Goal: Task Accomplishment & Management: Manage account settings

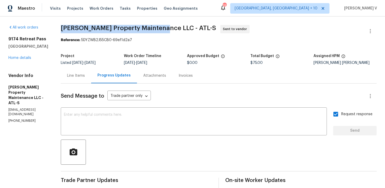
drag, startPoint x: 63, startPoint y: 27, endPoint x: 161, endPoint y: 28, distance: 97.8
click at [161, 28] on span "[PERSON_NAME] Property Maintenance LLC - ATL-S" at bounding box center [138, 28] width 155 height 6
copy span "Glen Property Maintenance LLC -"
click at [19, 57] on link "Home details" at bounding box center [19, 58] width 23 height 4
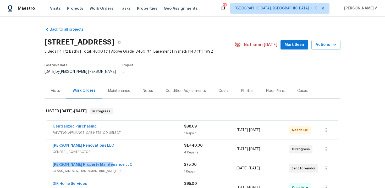
drag, startPoint x: 50, startPoint y: 159, endPoint x: 166, endPoint y: 159, distance: 116.4
click at [166, 159] on div "Glen Property Maintenance LLC GLASS_WINDOW, HANDYMAN, BRN_AND_LRR $75.00 1 Repa…" at bounding box center [192, 168] width 293 height 19
copy link "Glen Property Maintenance LLC"
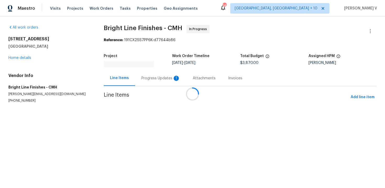
click at [142, 72] on div at bounding box center [192, 94] width 385 height 188
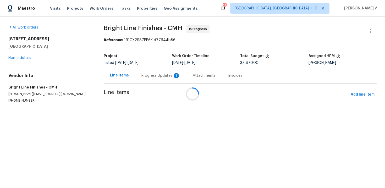
click at [142, 72] on div at bounding box center [192, 94] width 385 height 188
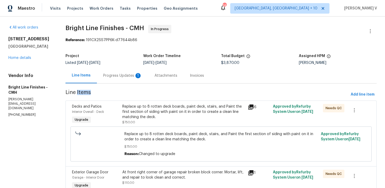
click at [142, 72] on div "Progress Updates 1" at bounding box center [122, 75] width 51 height 15
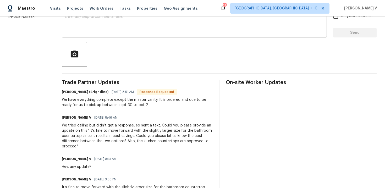
scroll to position [100, 0]
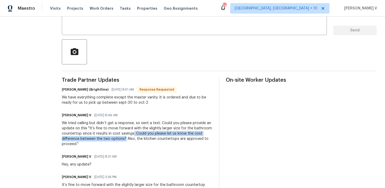
drag, startPoint x: 131, startPoint y: 134, endPoint x: 122, endPoint y: 138, distance: 9.8
click at [122, 138] on div "We tried calling but didn’t get a response, so sent a text. Could you please pr…" at bounding box center [137, 134] width 151 height 26
copy div ". Could you please let us know the cost difference between the two options?"
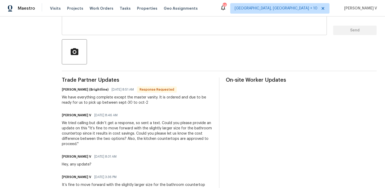
click at [171, 29] on textarea at bounding box center [194, 22] width 259 height 18
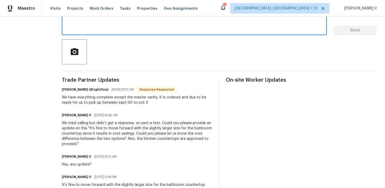
paste textarea ". Could you please let us know the cost difference between the two options?"
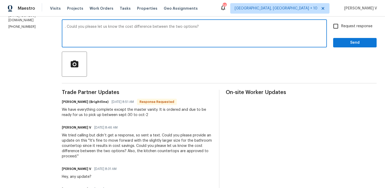
scroll to position [79, 0]
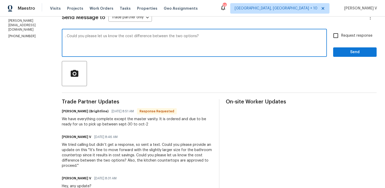
click at [65, 36] on textarea ". Could you please let us know the cost difference between the two options?" at bounding box center [194, 43] width 259 height 18
type textarea "Got it! Could you please let us know the cost difference between the two option…"
click at [361, 53] on span "Send" at bounding box center [355, 52] width 35 height 7
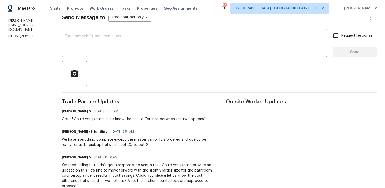
click at [86, 141] on div "We have everything complete except the master vanity. It is ordered and due to …" at bounding box center [137, 142] width 151 height 10
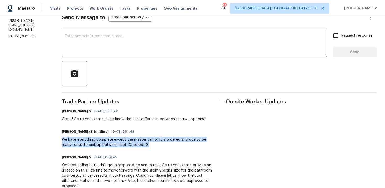
copy div "We have everything complete except the master vanity. It is ordered and due to …"
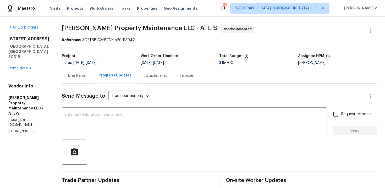
scroll to position [78, 0]
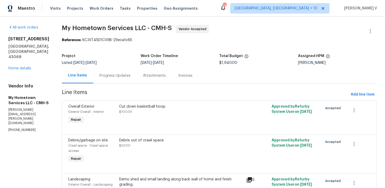
click at [95, 79] on div "Progress Updates" at bounding box center [115, 75] width 44 height 15
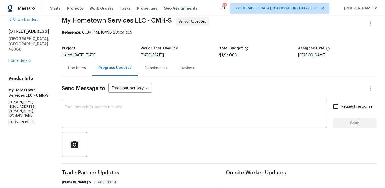
scroll to position [33, 0]
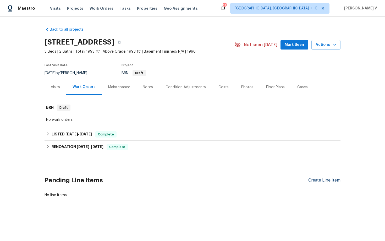
click at [330, 181] on div "Create Line Item" at bounding box center [325, 180] width 32 height 5
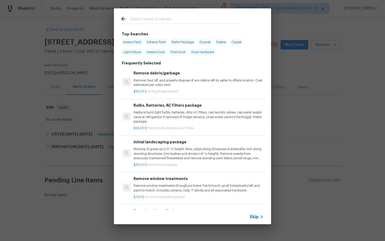
click at [254, 217] on span "Skip" at bounding box center [254, 216] width 9 height 5
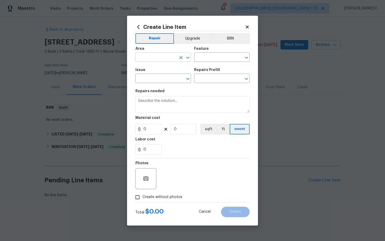
click at [160, 55] on input "text" at bounding box center [156, 58] width 41 height 8
click at [159, 72] on li "Bathroom" at bounding box center [164, 69] width 56 height 9
type input "Bathroom"
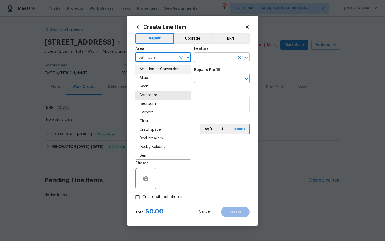
click at [208, 56] on input "text" at bounding box center [214, 58] width 41 height 8
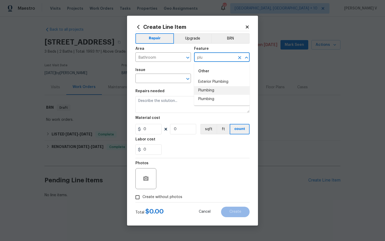
click at [217, 91] on li "Plumbing" at bounding box center [222, 90] width 56 height 9
type input "Plumbing"
click at [162, 82] on input "text" at bounding box center [156, 79] width 41 height 8
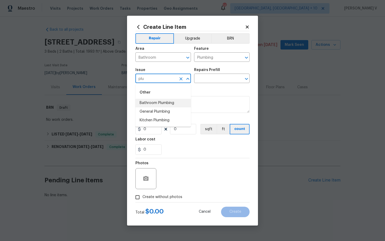
click at [164, 105] on li "Bathroom Plumbing" at bounding box center [164, 103] width 56 height 9
type input "Bathroom Plumbing"
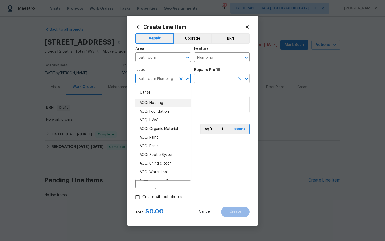
click at [220, 80] on input "text" at bounding box center [214, 79] width 41 height 8
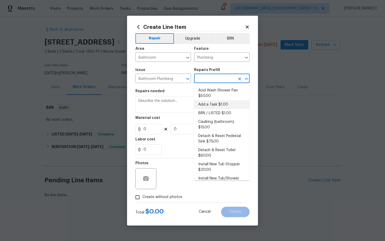
click at [206, 106] on li "Add a Task $1.00" at bounding box center [222, 104] width 56 height 9
type input "Add a Task $1.00"
type textarea "HPM to detail"
type input "1"
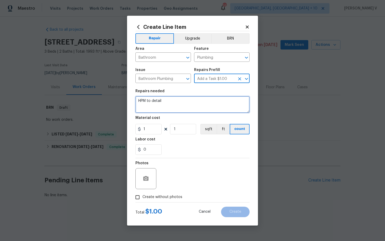
click at [206, 106] on textarea "HPM to detail" at bounding box center [193, 104] width 114 height 17
paste textarea "#lwoleak Received feedback there is a new leak in the plumbing under the sink o…"
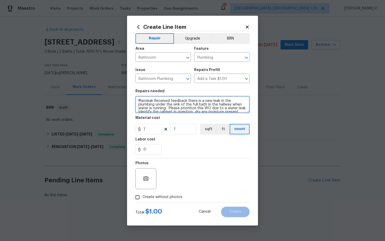
click at [137, 100] on textarea "#lwoleak Received feedback there is a new leak in the plumbing under the sink o…" at bounding box center [193, 104] width 114 height 17
type textarea "#Resale #lwoleak Received feedback there is a new leak in the plumbing under th…"
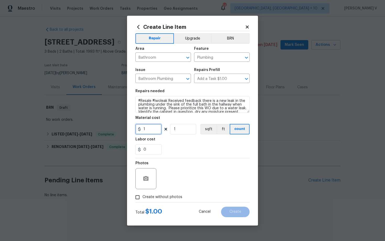
click at [149, 129] on input "1" at bounding box center [149, 129] width 26 height 10
type input "125"
click at [137, 194] on input "Create without photos" at bounding box center [138, 197] width 10 height 10
checkbox input "true"
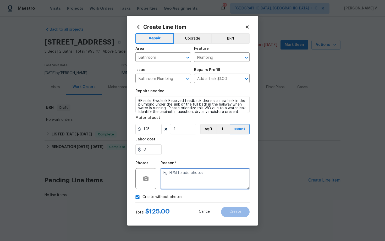
click at [182, 183] on textarea at bounding box center [205, 178] width 89 height 21
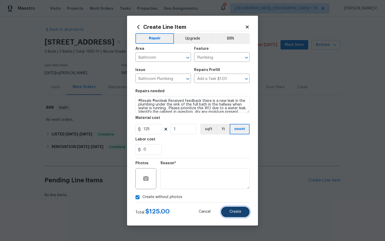
click at [241, 215] on button "Create" at bounding box center [235, 212] width 29 height 10
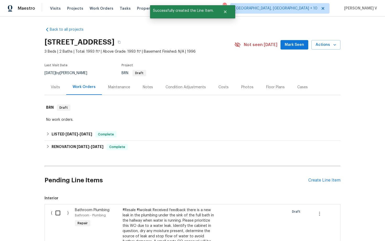
click at [52, 213] on input "checkbox" at bounding box center [59, 213] width 15 height 11
checkbox input "true"
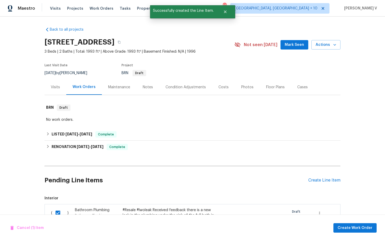
scroll to position [152, 0]
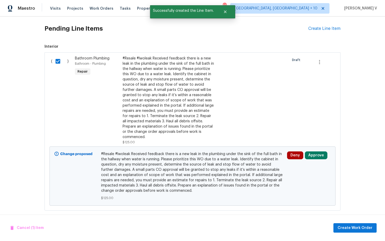
click at [359, 220] on div "Cancel (1) Item Create Work Order" at bounding box center [192, 228] width 385 height 27
click at [351, 229] on span "Create Work Order" at bounding box center [355, 228] width 35 height 7
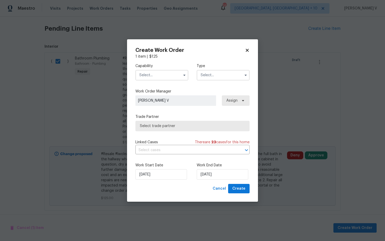
click at [156, 75] on input "text" at bounding box center [162, 75] width 53 height 10
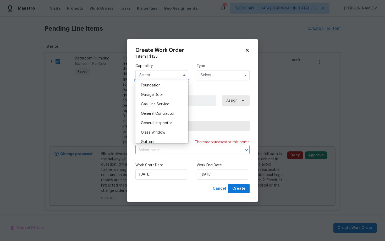
scroll to position [254, 0]
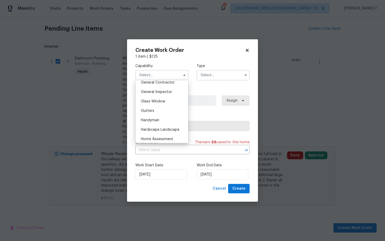
click at [175, 118] on div "Handyman" at bounding box center [162, 120] width 50 height 9
type input "Handyman"
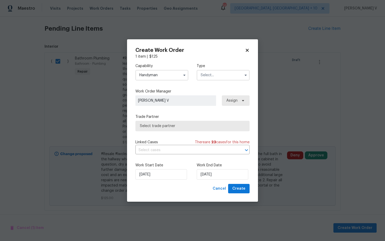
click at [218, 75] on input "text" at bounding box center [223, 75] width 53 height 10
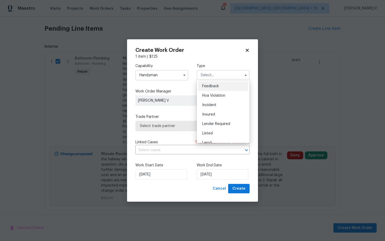
click at [208, 85] on span "Feedback" at bounding box center [210, 86] width 17 height 4
type input "Feedback"
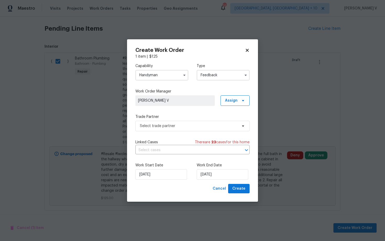
click at [174, 118] on label "Trade Partner" at bounding box center [193, 116] width 114 height 5
click at [169, 126] on span "Select trade partner" at bounding box center [189, 125] width 98 height 5
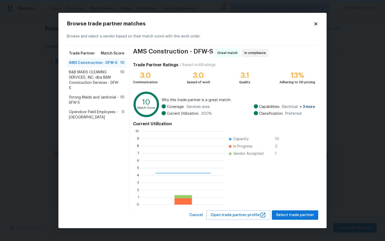
scroll to position [73, 83]
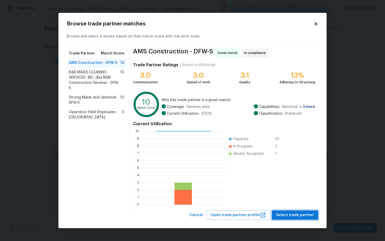
click at [280, 213] on span "Select trade partner" at bounding box center [295, 215] width 38 height 7
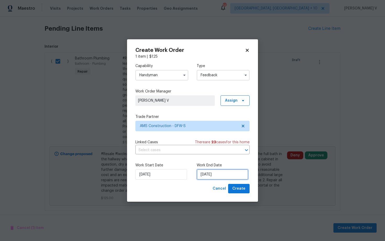
click at [198, 175] on input "[DATE]" at bounding box center [223, 174] width 52 height 10
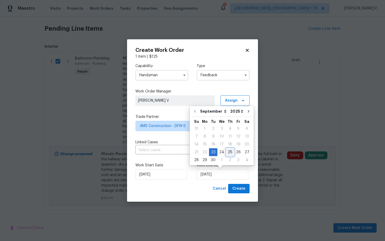
click at [228, 153] on div "25" at bounding box center [230, 152] width 8 height 7
type input "[DATE]"
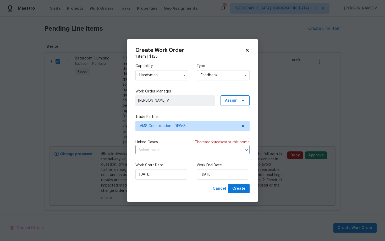
click at [244, 194] on div "Create Work Order 1 item | $ 125 Capability Handyman Type Feedback Work Order M…" at bounding box center [192, 120] width 131 height 163
click at [243, 190] on span "Create" at bounding box center [239, 189] width 13 height 7
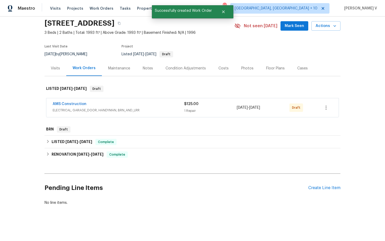
scroll to position [19, 0]
click at [62, 104] on link "AMS Construction" at bounding box center [70, 104] width 34 height 4
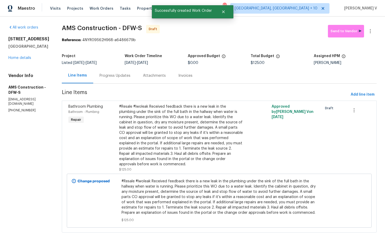
click at [121, 76] on div "Progress Updates" at bounding box center [115, 75] width 31 height 5
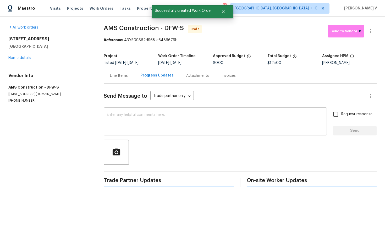
click at [125, 125] on textarea at bounding box center [215, 122] width 217 height 18
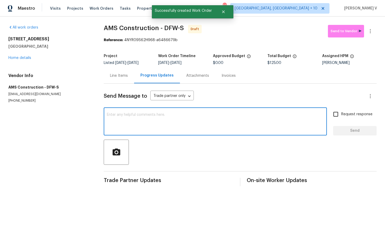
paste textarea "Hi this is Divya with Opendoor. I’m confirming you received the WO for the prop…"
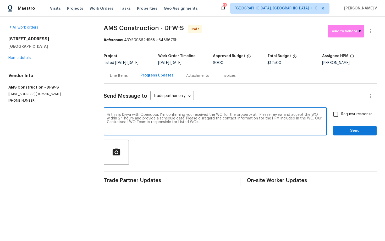
click at [257, 115] on textarea "Hi this is Divya with Opendoor. I’m confirming you received the WO for the prop…" at bounding box center [215, 122] width 217 height 18
click at [255, 115] on textarea "Hi this is Divya with Opendoor. I’m confirming you received the WO for the prop…" at bounding box center [215, 122] width 217 height 18
paste textarea "4021 Aldenham Dr, Plano, TX 75024"
type textarea "Hi this is Divya with Opendoor. I’m confirming you received the WO for the prop…"
click at [349, 116] on span "Request response" at bounding box center [357, 115] width 31 height 6
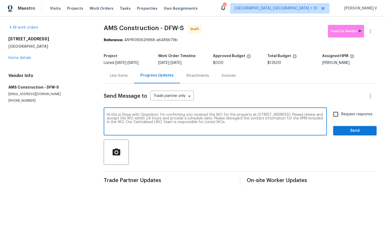
click at [342, 116] on input "Request response" at bounding box center [336, 114] width 11 height 11
checkbox input "true"
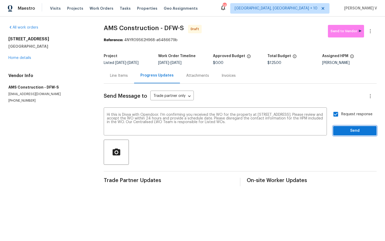
click at [350, 128] on span "Send" at bounding box center [355, 131] width 35 height 7
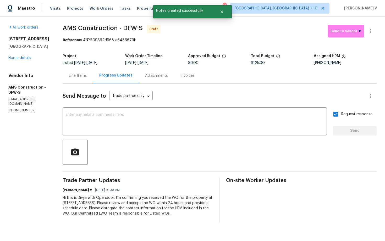
click at [147, 142] on div at bounding box center [220, 152] width 314 height 25
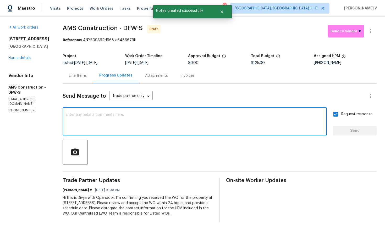
click at [159, 131] on textarea at bounding box center [195, 122] width 258 height 18
paste textarea "Attention All Work Orders must include before-photos (both close-up and wide-an…"
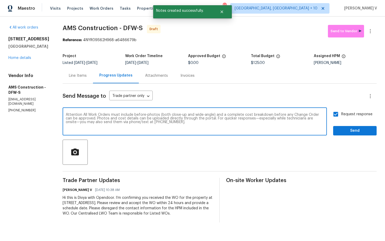
type textarea "Attention All Work Orders must include before-photos (both close-up and wide-an…"
click at [340, 132] on span "Send" at bounding box center [355, 131] width 35 height 7
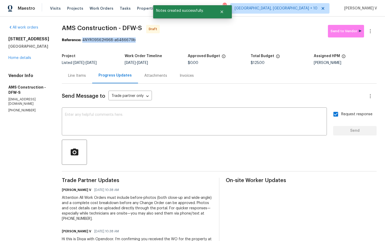
drag, startPoint x: 81, startPoint y: 41, endPoint x: 137, endPoint y: 40, distance: 56.6
click at [138, 40] on div "Reference: 4NYR09S62H968-a6486679b" at bounding box center [219, 39] width 315 height 5
copy div "4NYR09S62H968-a6486679b"
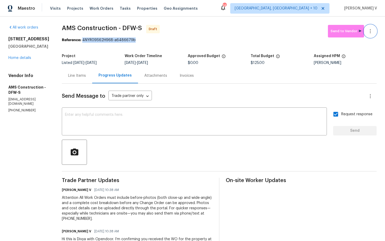
click at [367, 31] on icon "button" at bounding box center [370, 31] width 6 height 6
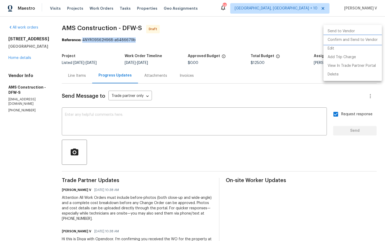
click at [344, 41] on li "Confirm and Send to Vendor" at bounding box center [353, 40] width 58 height 9
click at [71, 77] on div at bounding box center [192, 120] width 385 height 241
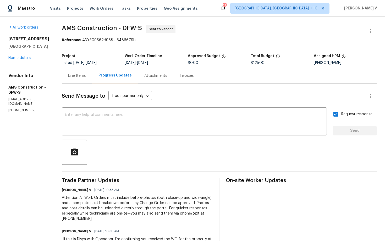
click at [71, 77] on div "Edit Add Trip Charge View In Trade Partner Portal Delete" at bounding box center [192, 120] width 385 height 241
click at [71, 77] on div "Line Items" at bounding box center [77, 75] width 18 height 5
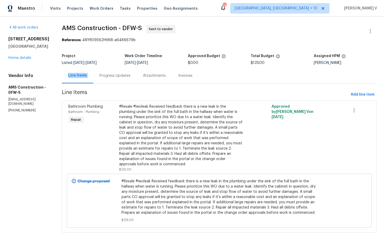
click at [74, 41] on b "Reference:" at bounding box center [71, 40] width 19 height 4
drag, startPoint x: 55, startPoint y: 28, endPoint x: 109, endPoint y: 28, distance: 54.0
click at [109, 28] on div "All work orders 4021 Aldenham Dr Plano, TX 75024 Home details Vendor Info AMS C…" at bounding box center [192, 132] width 385 height 231
copy span "AMS Construction"
click at [13, 60] on link "Home details" at bounding box center [19, 58] width 23 height 4
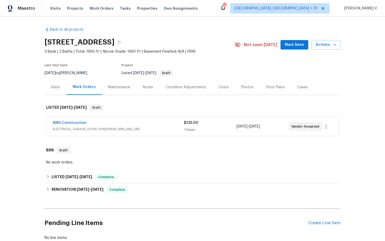
drag, startPoint x: 47, startPoint y: 123, endPoint x: 127, endPoint y: 117, distance: 80.2
click at [126, 114] on div "LISTED 9/23/25 - 9/25/25 Draft AMS Construction ELECTRICAL, GARAGE_DOOR, HANDYM…" at bounding box center [193, 118] width 296 height 39
drag, startPoint x: 50, startPoint y: 121, endPoint x: 109, endPoint y: 121, distance: 59.2
click at [109, 121] on div "AMS Construction ELECTRICAL, GARAGE_DOOR, HANDYMAN, BRN_AND_LRR $125.00 1 Repai…" at bounding box center [192, 126] width 293 height 19
copy link "AMS Construction"
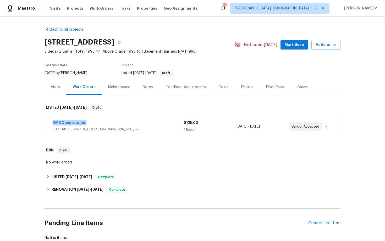
click at [124, 127] on span "ELECTRICAL, GARAGE_DOOR, HANDYMAN, BRN_AND_LRR" at bounding box center [118, 129] width 131 height 5
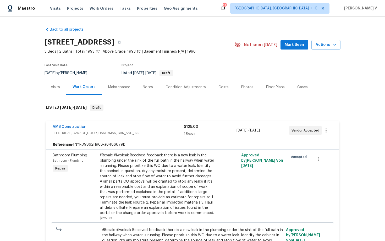
click at [154, 166] on div "#Resale #lwoleak Received feedback there is a new leak in the plumbing under th…" at bounding box center [157, 184] width 115 height 63
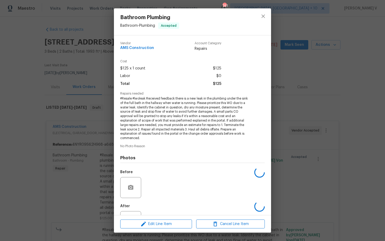
click at [154, 166] on div "Photos Before After" at bounding box center [192, 192] width 145 height 86
click at [169, 121] on span "#Resale #lwoleak Received feedback there is a new leak in the plumbing under th…" at bounding box center [185, 118] width 130 height 44
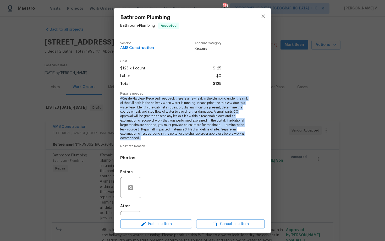
copy span "#Resale #lwoleak Received feedback there is a new leak in the plumbing under th…"
click at [83, 92] on div "Bathroom Plumbing Bathroom - Plumbing Accepted Vendor AMS Construction Account …" at bounding box center [192, 120] width 385 height 241
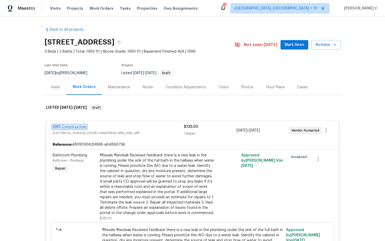
click at [67, 127] on link "AMS Construction" at bounding box center [70, 127] width 34 height 4
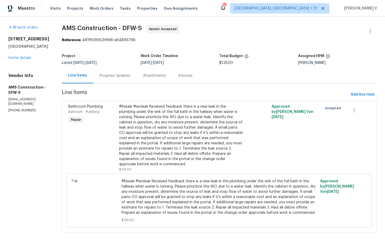
click at [145, 80] on div "Attachments" at bounding box center [154, 75] width 35 height 15
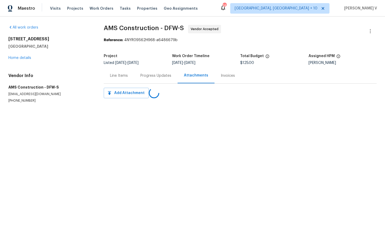
click at [145, 80] on div "Progress Updates" at bounding box center [156, 75] width 44 height 15
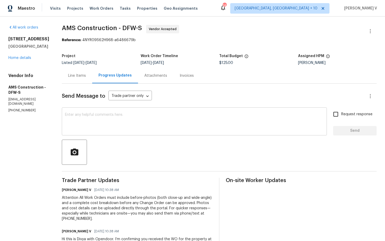
click at [84, 125] on textarea at bounding box center [194, 122] width 259 height 18
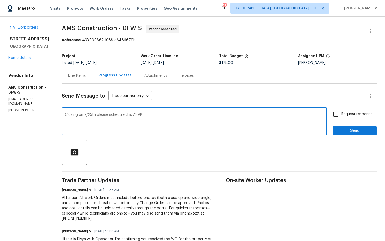
type textarea "Closing on 9/25th please schedule this ASAP"
drag, startPoint x: 365, startPoint y: 110, endPoint x: 363, endPoint y: 112, distance: 4.1
click at [365, 110] on label "Request response" at bounding box center [352, 114] width 42 height 11
click at [342, 110] on input "Request response" at bounding box center [336, 114] width 11 height 11
checkbox input "true"
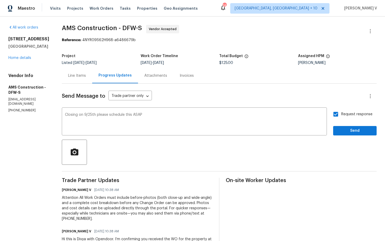
click at [354, 124] on div "Request response Send" at bounding box center [355, 122] width 44 height 27
click at [352, 127] on button "Send" at bounding box center [355, 131] width 44 height 10
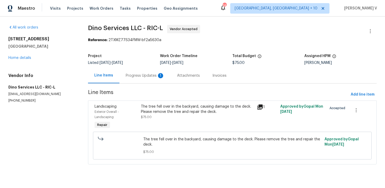
click at [146, 84] on section "Dino Services LLC - RIC-L Vendor Accepted Reference: 2TXMZ77S34FMW-bf2a5630a Pr…" at bounding box center [232, 98] width 289 height 146
click at [150, 75] on div "Progress Updates 1" at bounding box center [145, 75] width 39 height 5
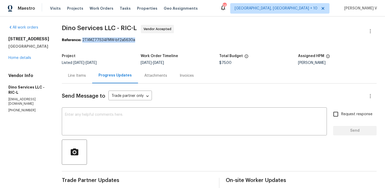
drag, startPoint x: 80, startPoint y: 40, endPoint x: 165, endPoint y: 40, distance: 84.9
click at [165, 40] on div "Reference: 2TXMZ77S34FMW-bf2a5630a" at bounding box center [219, 39] width 315 height 5
copy div "2TXMZ77S34FMW-bf2a5630a"
click at [23, 60] on link "Home details" at bounding box center [19, 58] width 23 height 4
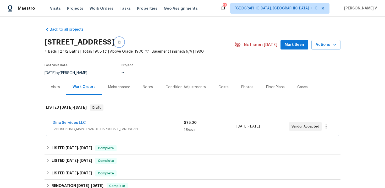
click at [121, 42] on icon "button" at bounding box center [119, 42] width 3 height 3
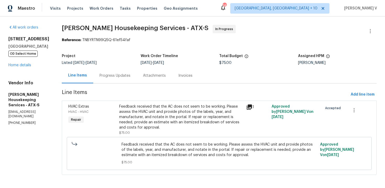
click at [123, 75] on div "Progress Updates" at bounding box center [115, 75] width 31 height 5
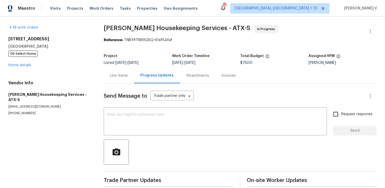
click at [123, 75] on div "Line Items" at bounding box center [119, 75] width 18 height 5
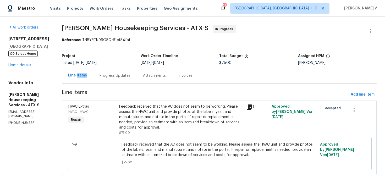
scroll to position [2, 0]
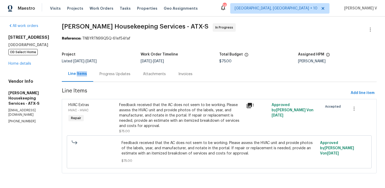
click at [123, 75] on div "Progress Updates" at bounding box center [115, 74] width 31 height 5
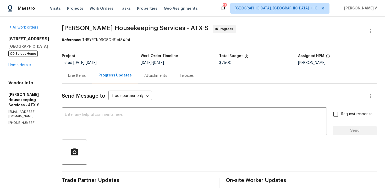
click at [86, 78] on div "Line Items" at bounding box center [77, 75] width 18 height 5
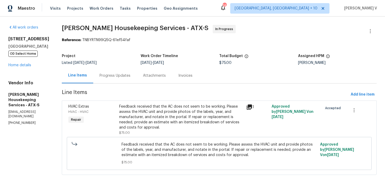
drag, startPoint x: 68, startPoint y: 28, endPoint x: 129, endPoint y: 24, distance: 61.9
click at [129, 24] on div "All work orders 6900 Vallecito Dr Austin, TX 78759 OD Select Home Home details …" at bounding box center [192, 103] width 385 height 173
drag, startPoint x: 67, startPoint y: 29, endPoint x: 130, endPoint y: 28, distance: 63.2
click at [130, 28] on div "All work orders 6900 Vallecito Dr Austin, TX 78759 OD Select Home Home details …" at bounding box center [192, 103] width 385 height 173
copy span "Arelis Housekeeping"
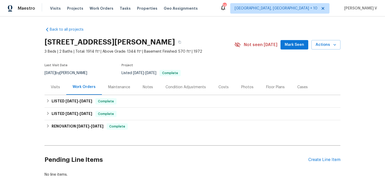
click at [57, 87] on div "Visits" at bounding box center [55, 87] width 9 height 5
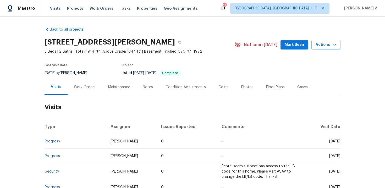
scroll to position [26, 0]
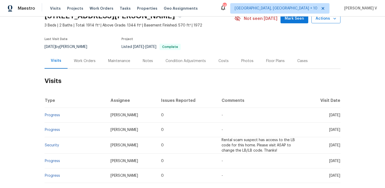
click at [323, 21] on span "Actions" at bounding box center [326, 18] width 21 height 7
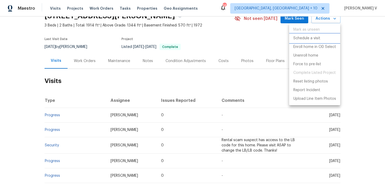
click at [302, 39] on p "Schedule a visit" at bounding box center [307, 39] width 27 height 6
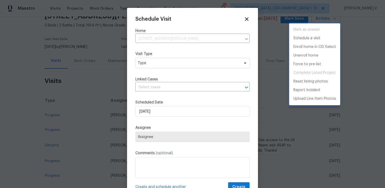
click at [165, 61] on div at bounding box center [192, 94] width 385 height 188
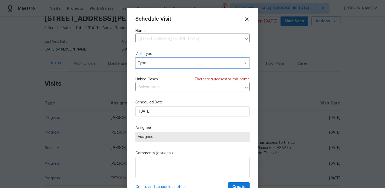
click at [165, 61] on span "Type" at bounding box center [189, 63] width 102 height 5
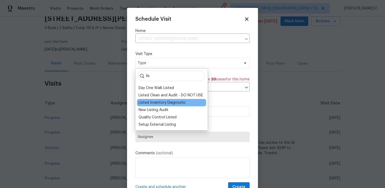
type input "lis"
click at [155, 103] on div "Listed Inventory Diagnostic" at bounding box center [162, 102] width 47 height 5
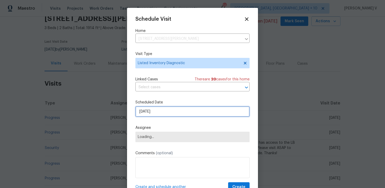
click at [155, 112] on input "[DATE]" at bounding box center [193, 111] width 114 height 10
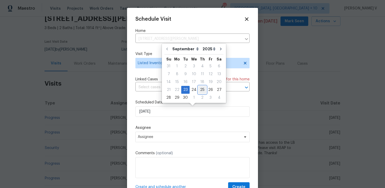
click at [199, 90] on div "25" at bounding box center [202, 89] width 8 height 7
type input "[DATE]"
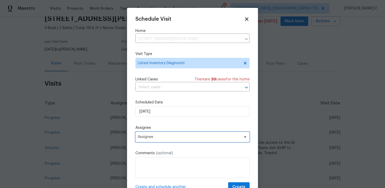
click at [190, 136] on span "Assignee" at bounding box center [189, 137] width 103 height 4
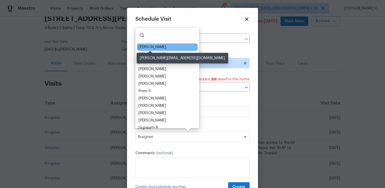
click at [147, 46] on div "[PERSON_NAME]" at bounding box center [153, 47] width 28 height 5
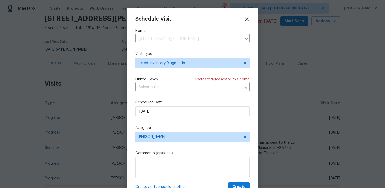
scroll to position [9, 0]
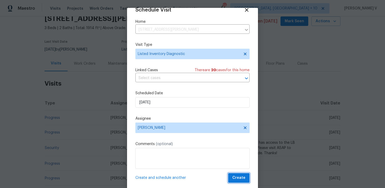
click at [235, 182] on button "Create" at bounding box center [238, 178] width 21 height 10
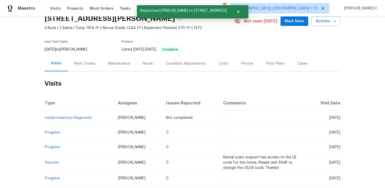
click at [96, 115] on td "Listed Inventory Diagnostic" at bounding box center [79, 118] width 69 height 15
copy link "Listed Inventory Diagnostic"
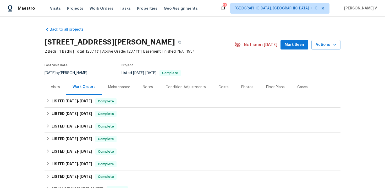
click at [60, 91] on div "Visits" at bounding box center [56, 86] width 22 height 15
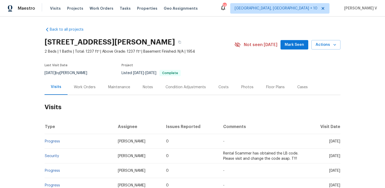
click at [80, 90] on div "Work Orders" at bounding box center [85, 86] width 34 height 15
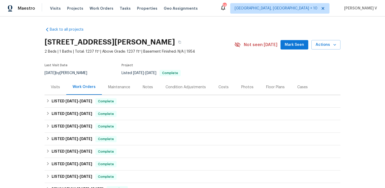
click at [139, 87] on div "Notes" at bounding box center [148, 86] width 23 height 15
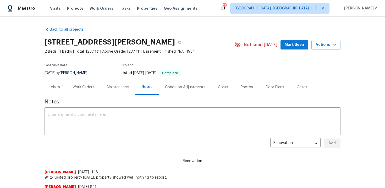
click at [50, 79] on div "Last Visit Date 9/12/2025 by Mark DiDio Jr. Project Listed 8/1/2025 - 8/8/2025 …" at bounding box center [134, 70] width 178 height 19
click at [50, 82] on div "Visits" at bounding box center [56, 86] width 22 height 15
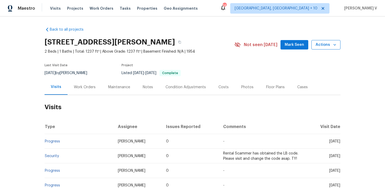
click at [327, 47] on span "Actions" at bounding box center [326, 45] width 21 height 7
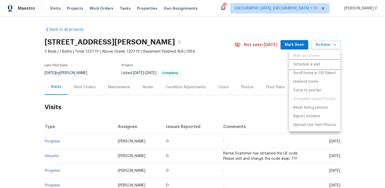
click at [300, 67] on p "Schedule a visit" at bounding box center [307, 65] width 27 height 6
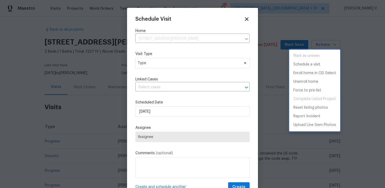
click at [170, 67] on div at bounding box center [192, 94] width 385 height 188
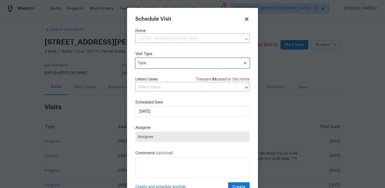
click at [167, 65] on span "Type" at bounding box center [189, 63] width 102 height 5
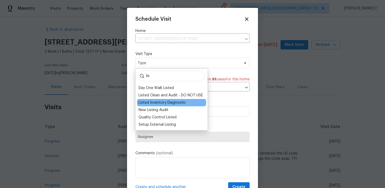
type input "lis"
click at [156, 102] on div "Listed Inventory Diagnostic" at bounding box center [162, 102] width 47 height 5
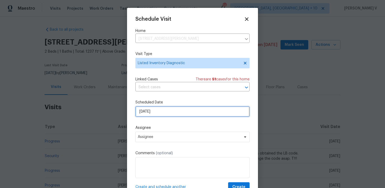
click at [153, 111] on input "[DATE]" at bounding box center [193, 111] width 114 height 10
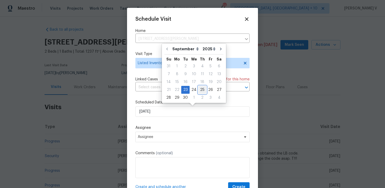
click at [198, 89] on div "25" at bounding box center [202, 89] width 8 height 7
type input "[DATE]"
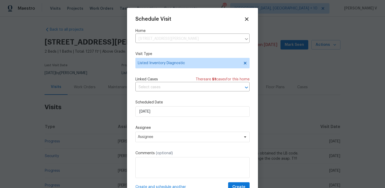
click at [161, 131] on div "Assignee Assignee" at bounding box center [193, 133] width 114 height 17
click at [154, 136] on span "Assignee" at bounding box center [189, 137] width 103 height 4
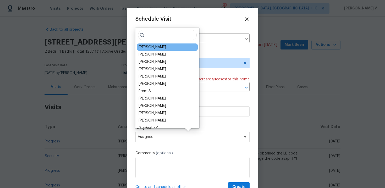
click at [150, 49] on div "Mark DiDio Jr." at bounding box center [153, 47] width 28 height 5
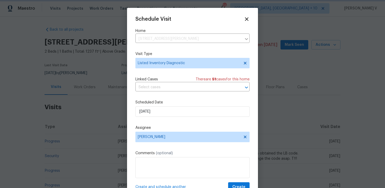
scroll to position [9, 0]
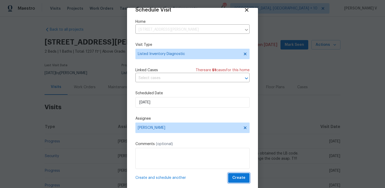
click at [235, 176] on span "Create" at bounding box center [239, 178] width 13 height 7
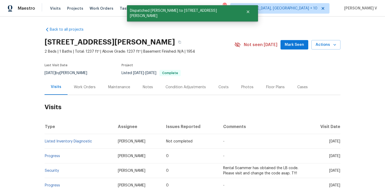
click at [99, 143] on td "Listed Inventory Diagnostic" at bounding box center [79, 141] width 69 height 15
copy link "Listed Inventory Diagnostic"
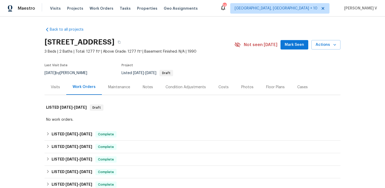
click at [63, 86] on div "Visits" at bounding box center [56, 86] width 22 height 15
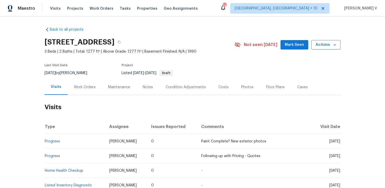
click at [320, 47] on span "Actions" at bounding box center [326, 45] width 21 height 7
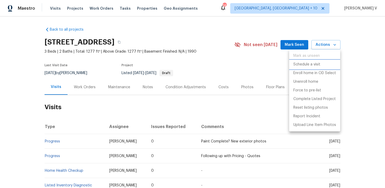
click at [300, 64] on p "Schedule a visit" at bounding box center [307, 65] width 27 height 6
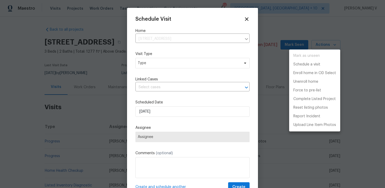
click at [176, 67] on div at bounding box center [192, 94] width 385 height 188
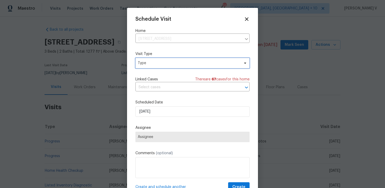
click at [166, 64] on span "Type" at bounding box center [189, 63] width 102 height 5
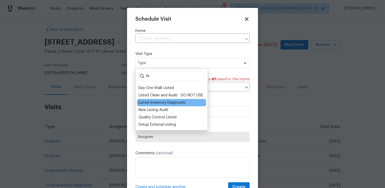
type input "lis"
click at [162, 101] on div "Listed Inventory Diagnostic" at bounding box center [162, 102] width 47 height 5
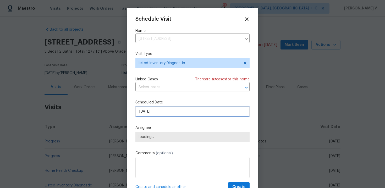
click at [152, 113] on input "[DATE]" at bounding box center [193, 111] width 114 height 10
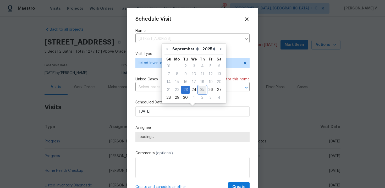
click at [200, 89] on div "25" at bounding box center [202, 89] width 8 height 7
type input "[DATE]"
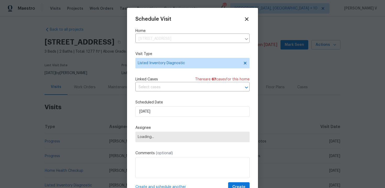
click at [164, 139] on span "Loading..." at bounding box center [193, 137] width 110 height 4
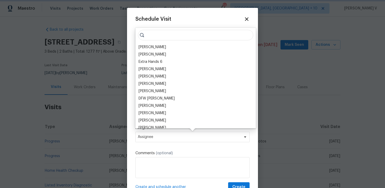
click at [164, 139] on span "Assignee" at bounding box center [189, 137] width 103 height 4
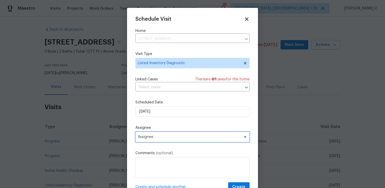
click at [164, 139] on span "Assignee" at bounding box center [189, 137] width 103 height 4
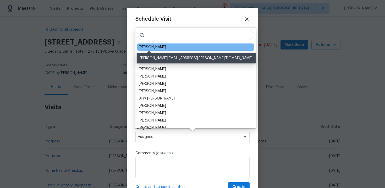
click at [149, 47] on div "[PERSON_NAME]" at bounding box center [153, 47] width 28 height 5
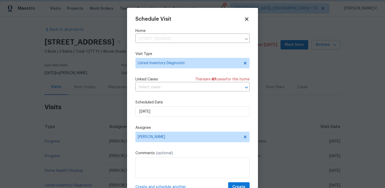
scroll to position [9, 0]
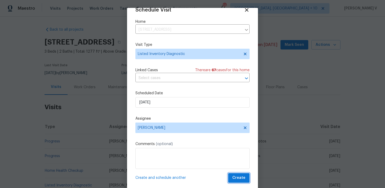
click at [238, 178] on span "Create" at bounding box center [239, 178] width 13 height 7
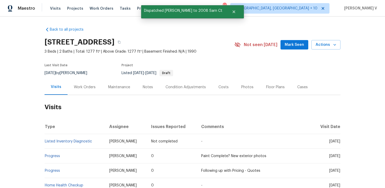
click at [97, 140] on td "Listed Inventory Diagnostic" at bounding box center [75, 141] width 61 height 15
copy link "Listed Inventory Diagnostic"
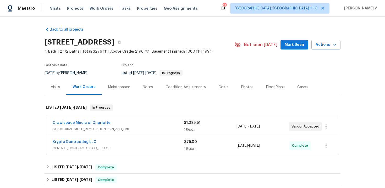
click at [50, 87] on div "Visits" at bounding box center [56, 86] width 22 height 15
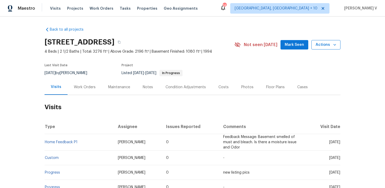
click at [326, 45] on span "Actions" at bounding box center [326, 45] width 21 height 7
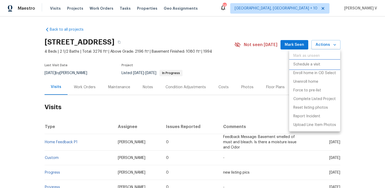
click at [304, 61] on li "Schedule a visit" at bounding box center [314, 64] width 51 height 9
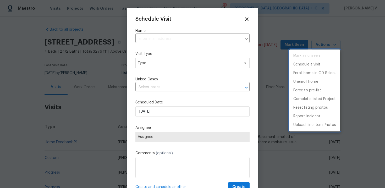
type input "[STREET_ADDRESS]"
click at [163, 64] on div at bounding box center [192, 94] width 385 height 188
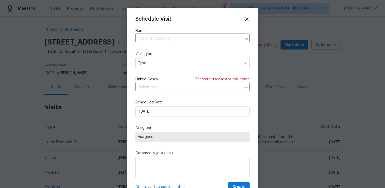
click at [163, 64] on div "Mark as unseen Schedule a visit Enroll home in OD Select Unenroll home Force to…" at bounding box center [192, 94] width 385 height 188
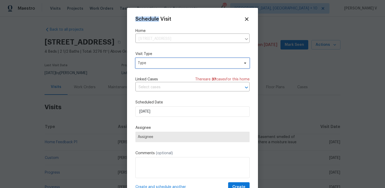
click at [163, 64] on span "Type" at bounding box center [189, 63] width 102 height 5
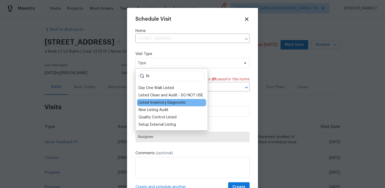
type input "lis"
click at [149, 101] on div "Listed Inventory Diagnostic" at bounding box center [162, 102] width 47 height 5
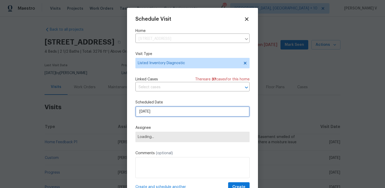
click at [149, 108] on input "[DATE]" at bounding box center [193, 111] width 114 height 10
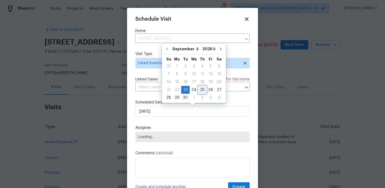
click at [201, 90] on div "25" at bounding box center [202, 89] width 8 height 7
type input "[DATE]"
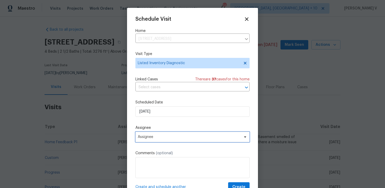
click at [173, 135] on span "Assignee" at bounding box center [193, 137] width 114 height 10
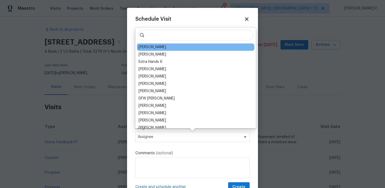
click at [149, 44] on div "[PERSON_NAME]" at bounding box center [195, 47] width 117 height 7
click at [149, 49] on div "[PERSON_NAME]" at bounding box center [153, 47] width 28 height 5
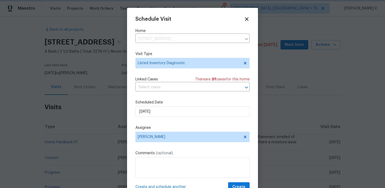
scroll to position [9, 0]
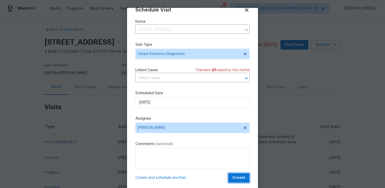
click at [241, 176] on span "Create" at bounding box center [239, 178] width 13 height 7
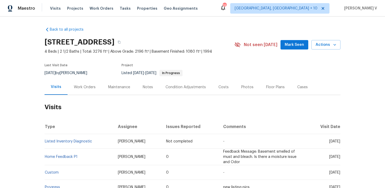
click at [102, 144] on td "Listed Inventory Diagnostic" at bounding box center [79, 141] width 69 height 15
copy link "Listed Inventory Diagnostic"
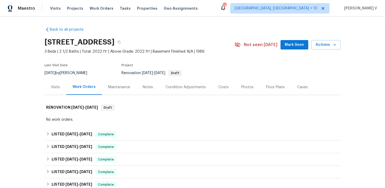
click at [59, 87] on div "Visits" at bounding box center [55, 87] width 9 height 5
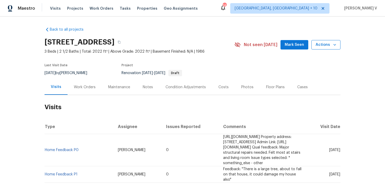
click at [321, 47] on span "Actions" at bounding box center [326, 45] width 21 height 7
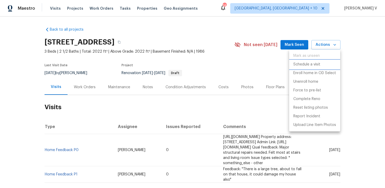
click at [307, 63] on p "Schedule a visit" at bounding box center [307, 65] width 27 height 6
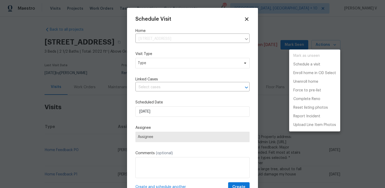
click at [152, 59] on div at bounding box center [192, 94] width 385 height 188
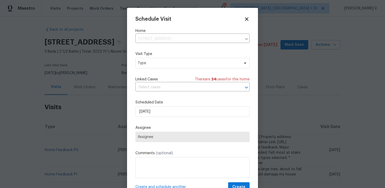
click at [152, 59] on div "Mark as unseen Schedule a visit Enroll home in OD Select Unenroll home Force to…" at bounding box center [192, 94] width 385 height 188
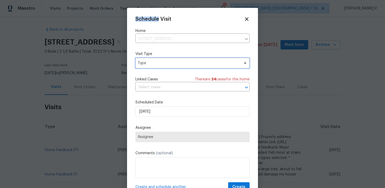
click at [152, 59] on span "Type" at bounding box center [193, 63] width 114 height 10
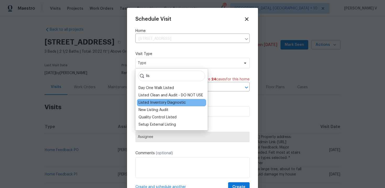
type input "lis"
click at [152, 100] on div "Listed Inventory Diagnostic" at bounding box center [162, 102] width 47 height 5
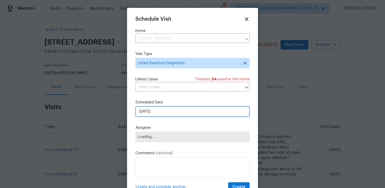
click at [158, 111] on input "[DATE]" at bounding box center [193, 111] width 114 height 10
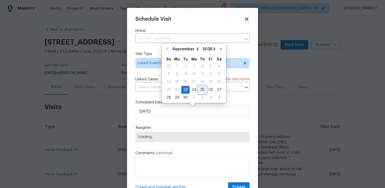
click at [198, 87] on div "25" at bounding box center [202, 89] width 8 height 7
type input "[DATE]"
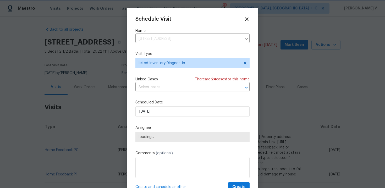
scroll to position [9, 0]
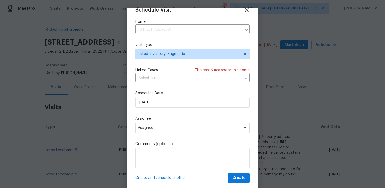
click at [185, 122] on div "Assignee Assignee" at bounding box center [193, 124] width 114 height 17
click at [174, 127] on span "Assignee" at bounding box center [189, 128] width 103 height 4
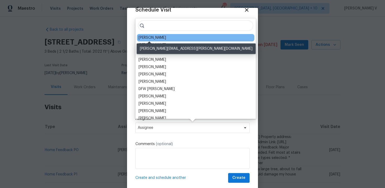
click at [148, 37] on div "[PERSON_NAME]" at bounding box center [153, 37] width 28 height 5
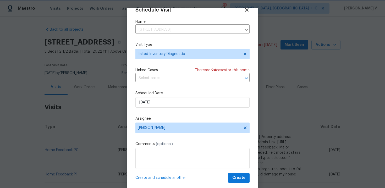
scroll to position [11, 0]
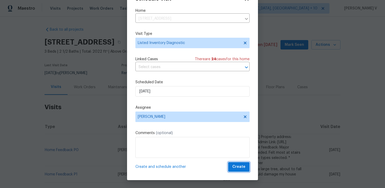
click at [238, 164] on span "Create" at bounding box center [239, 167] width 13 height 7
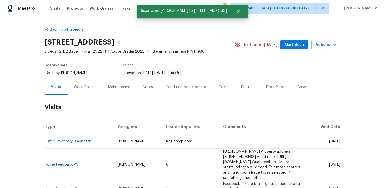
scroll to position [0, 0]
click at [84, 140] on td "Listed Inventory Diagnostic" at bounding box center [79, 141] width 69 height 15
copy link "Listed Inventory Diagnostic"
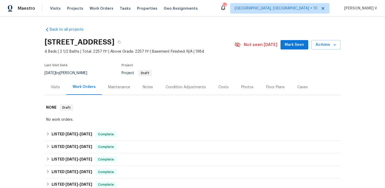
click at [56, 83] on div "Visits" at bounding box center [56, 86] width 22 height 15
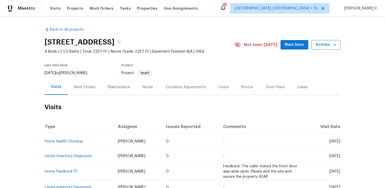
click at [322, 47] on span "Actions" at bounding box center [326, 45] width 21 height 7
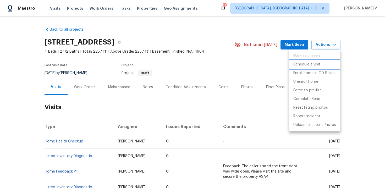
click at [302, 64] on p "Schedule a visit" at bounding box center [307, 65] width 27 height 6
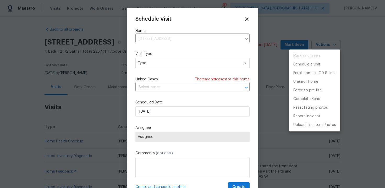
click at [168, 66] on div at bounding box center [192, 94] width 385 height 188
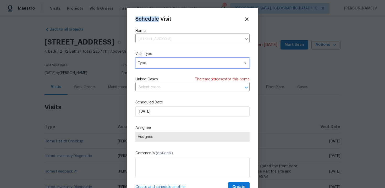
click at [168, 66] on span "Type" at bounding box center [189, 63] width 102 height 5
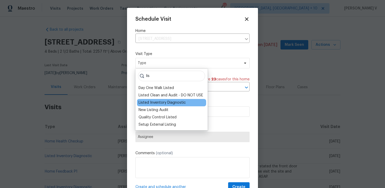
type input "lis"
click at [154, 104] on div "Listed Inventory Diagnostic" at bounding box center [162, 102] width 47 height 5
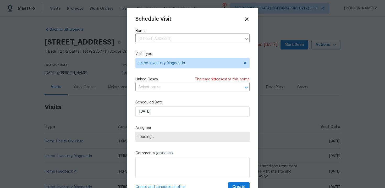
click at [152, 117] on div "Schedule Visit Home [STREET_ADDRESS] ​ Visit Type Listed Inventory Diagnostic L…" at bounding box center [193, 104] width 114 height 176
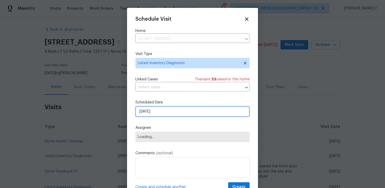
click at [152, 112] on input "[DATE]" at bounding box center [193, 111] width 114 height 10
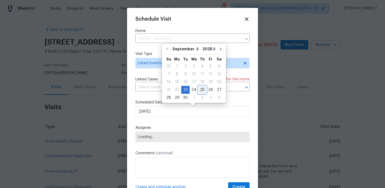
click at [199, 90] on div "25" at bounding box center [202, 89] width 8 height 7
type input "[DATE]"
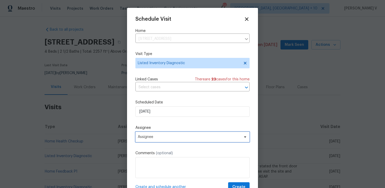
click at [163, 139] on span "Assignee" at bounding box center [193, 137] width 114 height 10
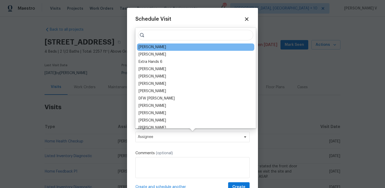
click at [151, 44] on div "Ryan Craven" at bounding box center [195, 47] width 117 height 7
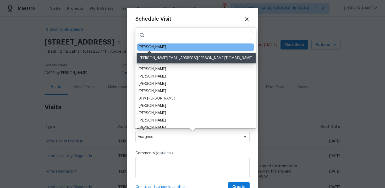
click at [151, 48] on div "Ryan Craven" at bounding box center [153, 47] width 28 height 5
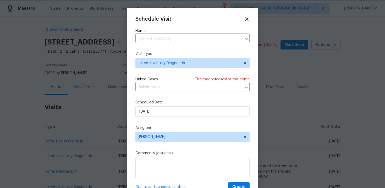
scroll to position [9, 0]
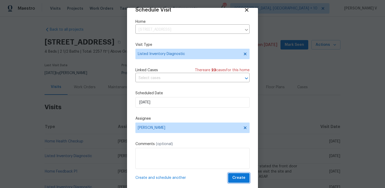
click at [236, 177] on span "Create" at bounding box center [239, 178] width 13 height 7
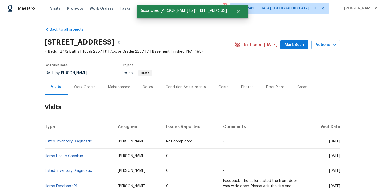
click at [106, 142] on td "Listed Inventory Diagnostic" at bounding box center [79, 141] width 69 height 15
copy link "Listed Inventory Diagnostic"
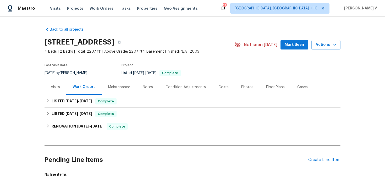
click at [55, 90] on div "Visits" at bounding box center [56, 86] width 22 height 15
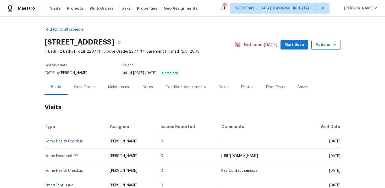
click at [327, 44] on span "Actions" at bounding box center [326, 45] width 21 height 7
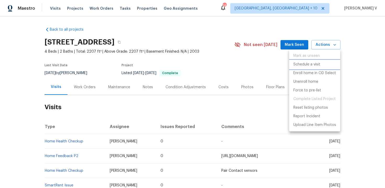
click at [307, 63] on p "Schedule a visit" at bounding box center [307, 65] width 27 height 6
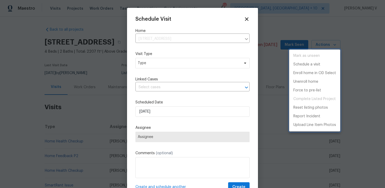
click at [162, 64] on div at bounding box center [192, 94] width 385 height 188
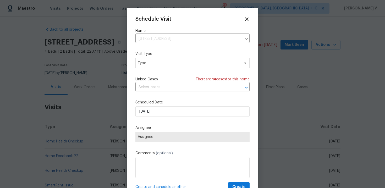
click at [162, 64] on div "Mark as unseen Schedule a visit Enroll home in OD Select Unenroll home Force to…" at bounding box center [192, 94] width 385 height 188
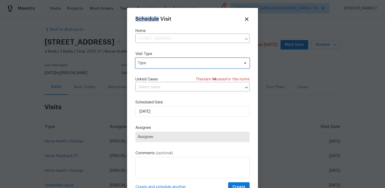
click at [162, 64] on span "Type" at bounding box center [189, 63] width 102 height 5
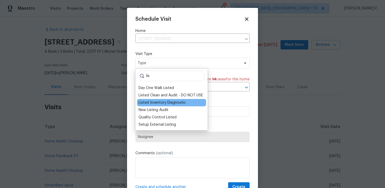
type input "lis"
click at [152, 103] on div "Listed Inventory Diagnostic" at bounding box center [162, 102] width 47 height 5
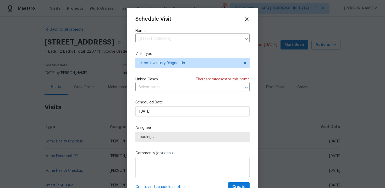
click at [151, 118] on div "Schedule Visit Home 1326 Crown Ridge Dr, Fort Mill, SC 29708 ​ Visit Type Liste…" at bounding box center [193, 104] width 114 height 176
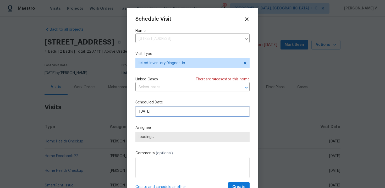
click at [152, 115] on input "23/09/2025" at bounding box center [193, 111] width 114 height 10
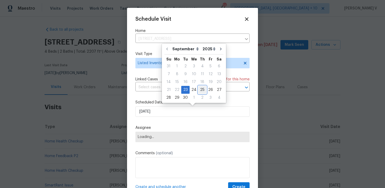
click at [202, 91] on div "25" at bounding box center [202, 89] width 8 height 7
type input "25/09/2025"
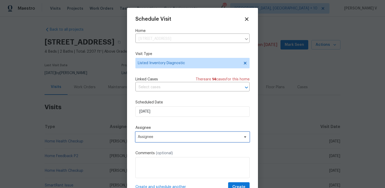
click at [174, 137] on span "Assignee" at bounding box center [189, 137] width 103 height 4
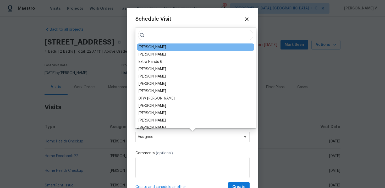
click at [148, 46] on div "Billy Towle" at bounding box center [153, 47] width 28 height 5
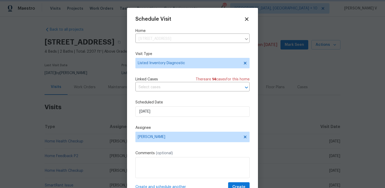
scroll to position [9, 0]
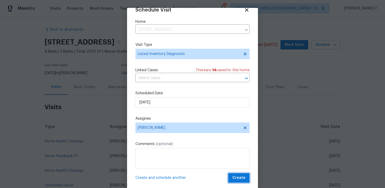
click at [238, 179] on span "Create" at bounding box center [239, 178] width 13 height 7
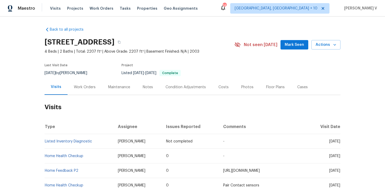
click at [77, 143] on td "Listed Inventory Diagnostic" at bounding box center [79, 141] width 69 height 15
copy link "Listed Inventory Diagnostic"
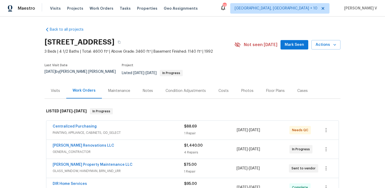
scroll to position [26, 0]
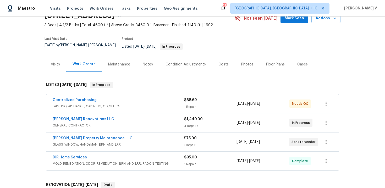
click at [121, 104] on span "PAINTING, APPLIANCE, CABINETS, OD_SELECT" at bounding box center [119, 106] width 132 height 5
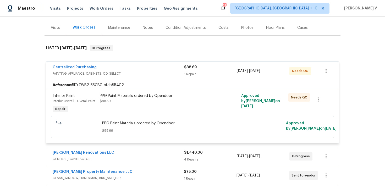
scroll to position [166, 0]
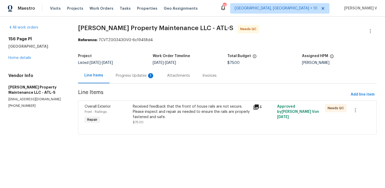
click at [137, 81] on div "Progress Updates 1" at bounding box center [135, 75] width 51 height 15
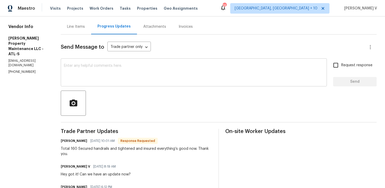
scroll to position [27, 0]
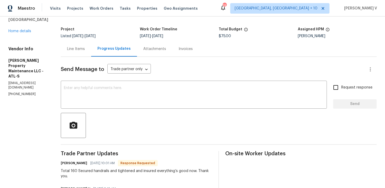
click at [76, 51] on div "Line Items" at bounding box center [76, 48] width 18 height 5
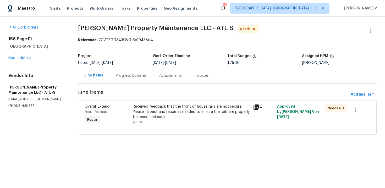
click at [142, 111] on div "Received feedback that the front of house rails are not secure. Please inspect …" at bounding box center [191, 112] width 117 height 16
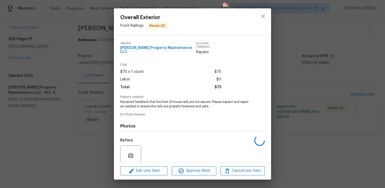
scroll to position [40, 0]
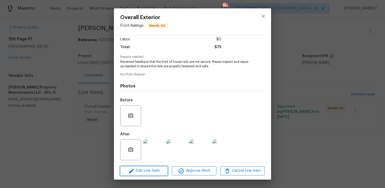
click at [144, 172] on span "Edit Line Item" at bounding box center [144, 171] width 44 height 7
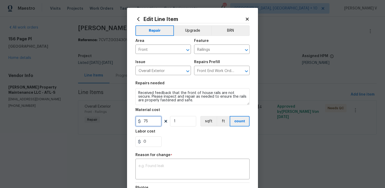
click at [155, 119] on input "75" at bounding box center [149, 121] width 26 height 10
type input "160"
click at [171, 169] on textarea at bounding box center [193, 169] width 108 height 11
paste textarea "(DV) Updated per vendor’s final cost."
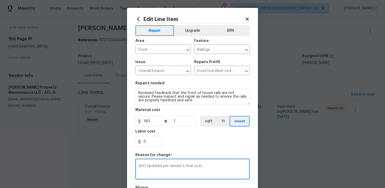
scroll to position [70, 0]
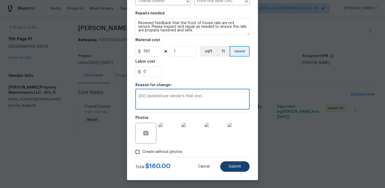
type textarea "(DV) Updated per vendor’s final cost."
click at [244, 170] on button "Submit" at bounding box center [234, 166] width 29 height 10
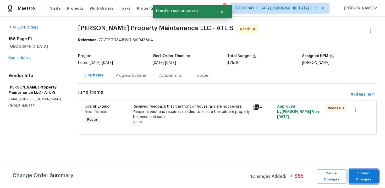
click at [356, 176] on span "Submit Changes" at bounding box center [364, 177] width 25 height 12
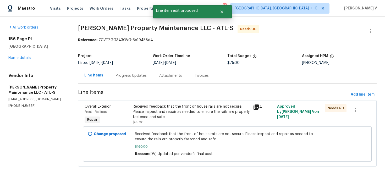
click at [123, 74] on div "Progress Updates" at bounding box center [131, 75] width 31 height 5
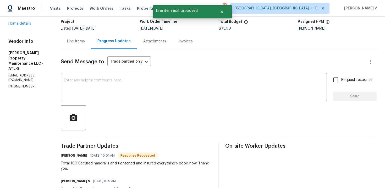
scroll to position [9, 0]
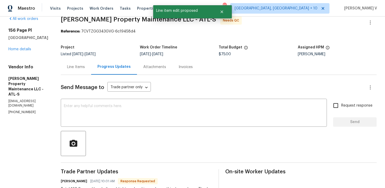
click at [86, 72] on div "Line Items" at bounding box center [76, 66] width 30 height 15
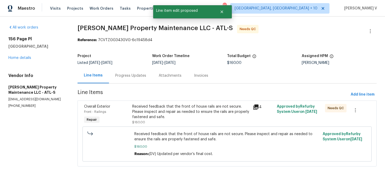
click at [136, 79] on div "Progress Updates" at bounding box center [131, 75] width 44 height 15
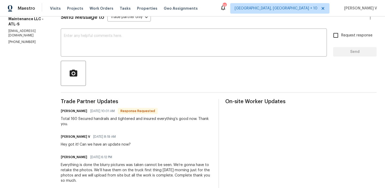
scroll to position [41, 0]
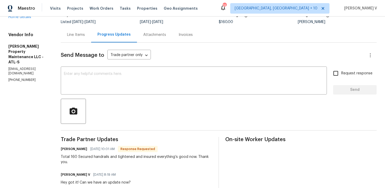
click at [79, 35] on div "Line Items" at bounding box center [76, 34] width 18 height 5
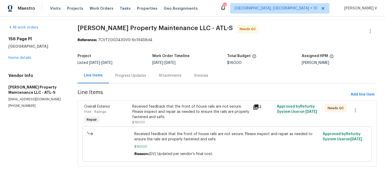
drag, startPoint x: 180, startPoint y: 122, endPoint x: 166, endPoint y: 119, distance: 13.4
click at [166, 119] on div "Received feedback that the front of house rails are not secure. Please inspect …" at bounding box center [190, 112] width 117 height 16
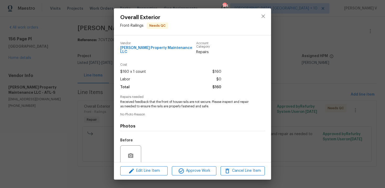
scroll to position [40, 0]
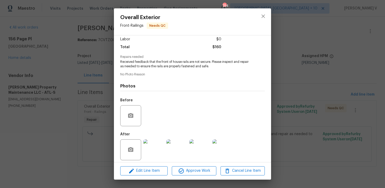
click at [158, 151] on img at bounding box center [153, 149] width 21 height 21
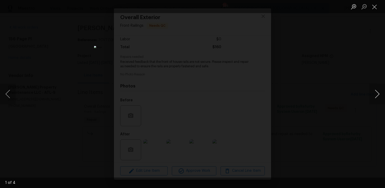
click at [379, 92] on button "Next image" at bounding box center [378, 94] width 16 height 21
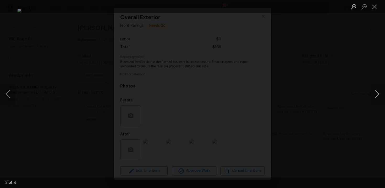
click at [379, 92] on button "Next image" at bounding box center [378, 94] width 16 height 21
click at [377, 89] on button "Next image" at bounding box center [378, 94] width 16 height 21
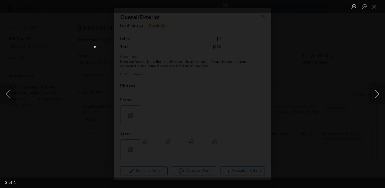
click at [374, 93] on button "Next image" at bounding box center [378, 94] width 16 height 21
click at [135, 142] on img "Lightbox" at bounding box center [192, 94] width 197 height 96
click at [376, 96] on button "Next image" at bounding box center [378, 94] width 16 height 21
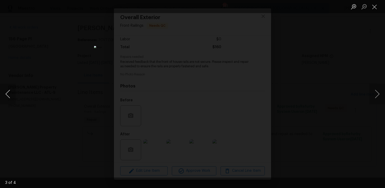
click at [4, 93] on button "Previous image" at bounding box center [8, 94] width 16 height 21
click at [381, 91] on button "Next image" at bounding box center [378, 94] width 16 height 21
click at [12, 99] on button "Previous image" at bounding box center [8, 94] width 16 height 21
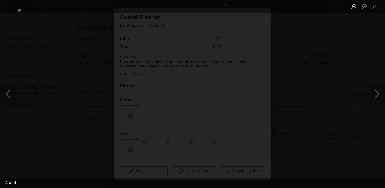
click at [58, 75] on div "Lightbox" at bounding box center [192, 94] width 385 height 188
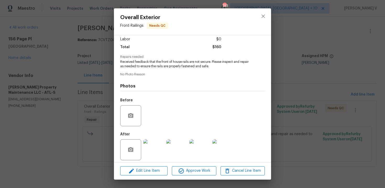
click at [58, 75] on div "Overall Exterior Front - Railings Needs QC Vendor Glen Property Maintenance LLC…" at bounding box center [192, 94] width 385 height 188
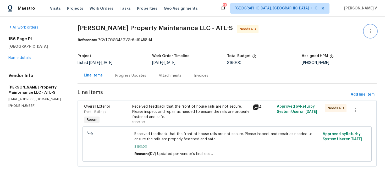
click at [369, 30] on icon "button" at bounding box center [370, 31] width 6 height 6
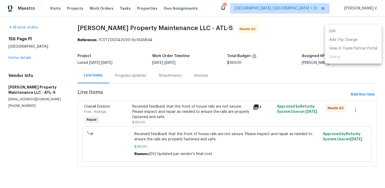
click at [130, 73] on div at bounding box center [192, 94] width 385 height 188
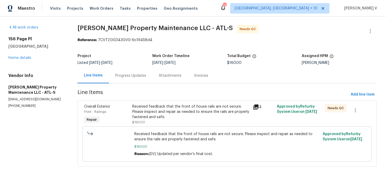
click at [130, 73] on div "Progress Updates" at bounding box center [131, 75] width 44 height 15
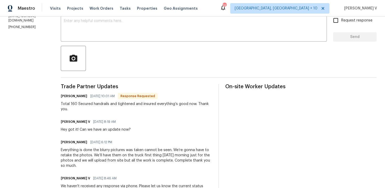
scroll to position [154, 0]
